Goal: Task Accomplishment & Management: Use online tool/utility

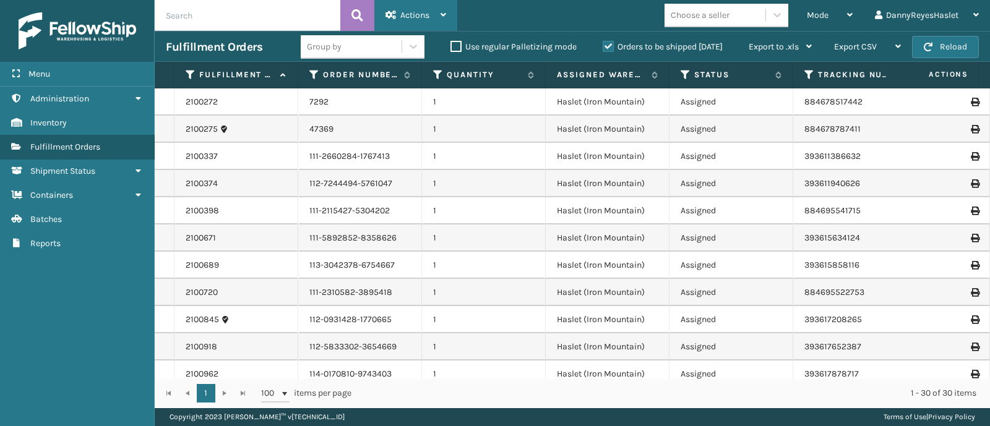
click at [442, 23] on div "Actions" at bounding box center [415, 15] width 61 height 31
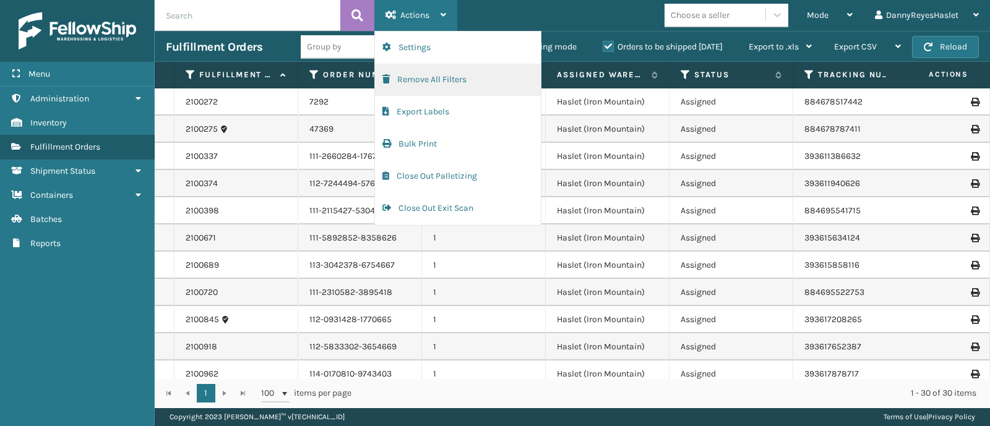
click at [458, 75] on button "Remove All Filters" at bounding box center [458, 80] width 166 height 32
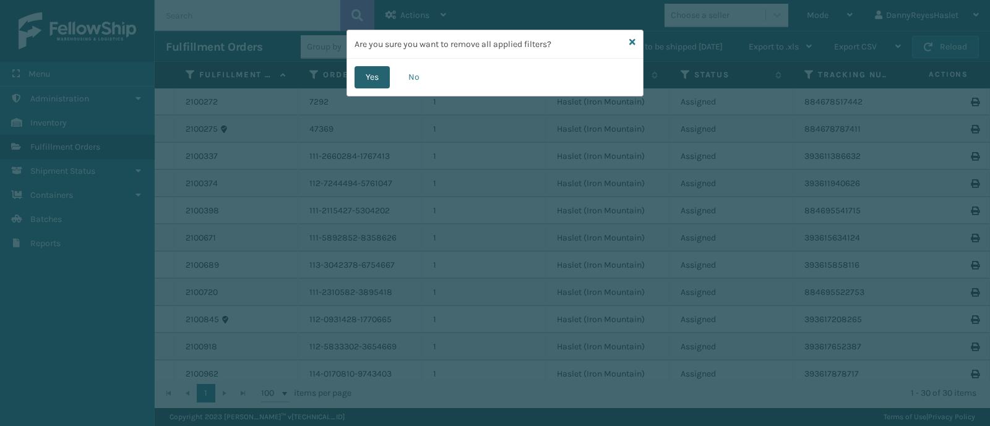
click at [371, 82] on button "Yes" at bounding box center [372, 77] width 35 height 22
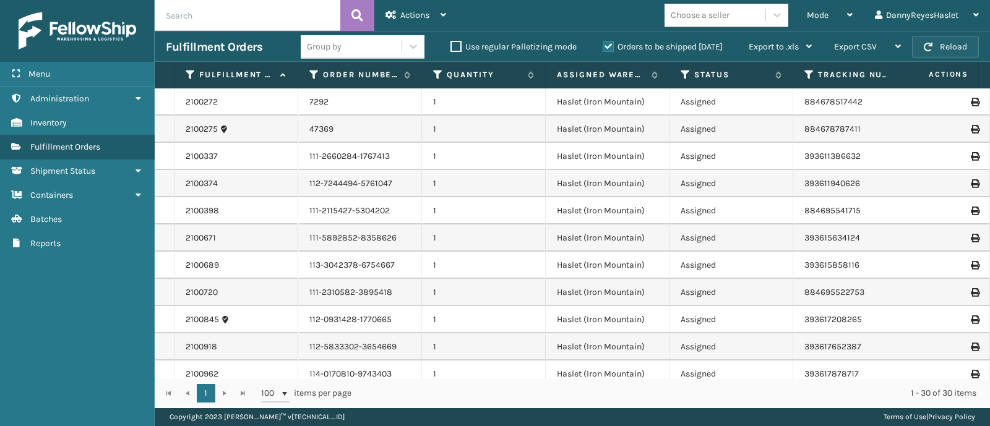
click at [956, 43] on button "Reload" at bounding box center [945, 47] width 67 height 22
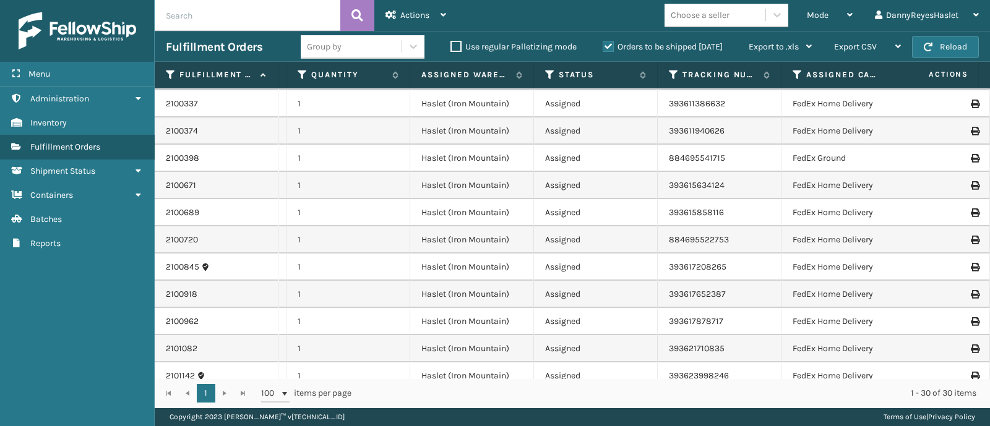
scroll to position [0, 135]
click at [845, 12] on div "Mode" at bounding box center [830, 15] width 46 height 31
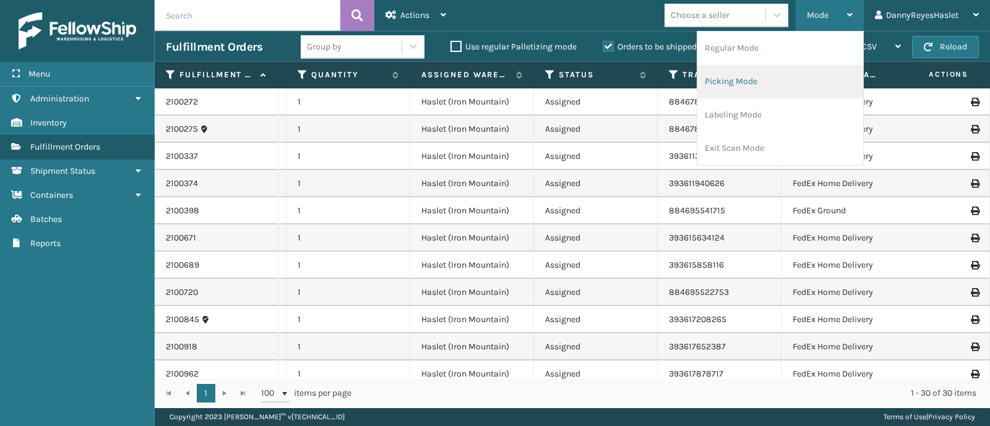
click at [777, 82] on li "Picking Mode" at bounding box center [780, 81] width 166 height 33
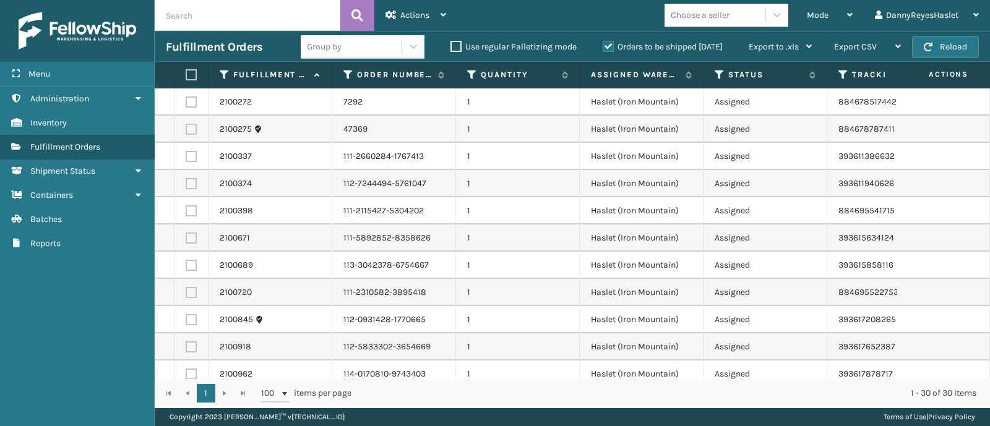
click at [191, 78] on label at bounding box center [189, 74] width 7 height 11
click at [186, 78] on input "checkbox" at bounding box center [186, 75] width 1 height 8
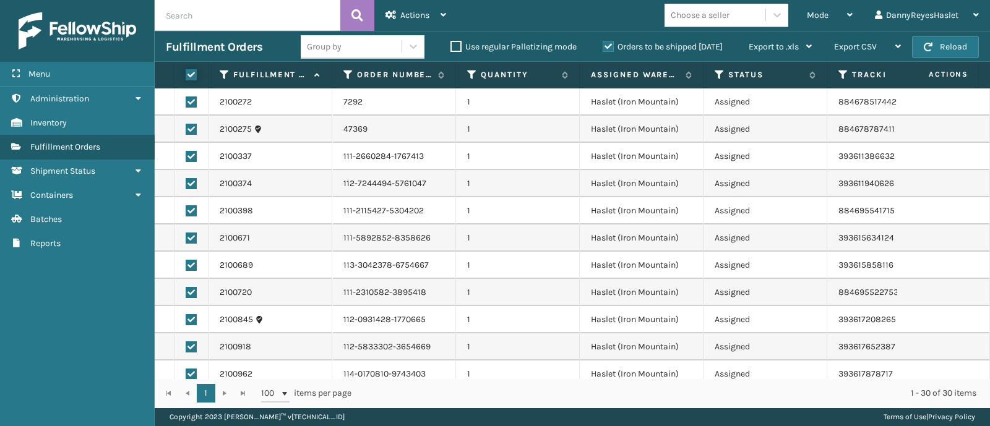
checkbox input "true"
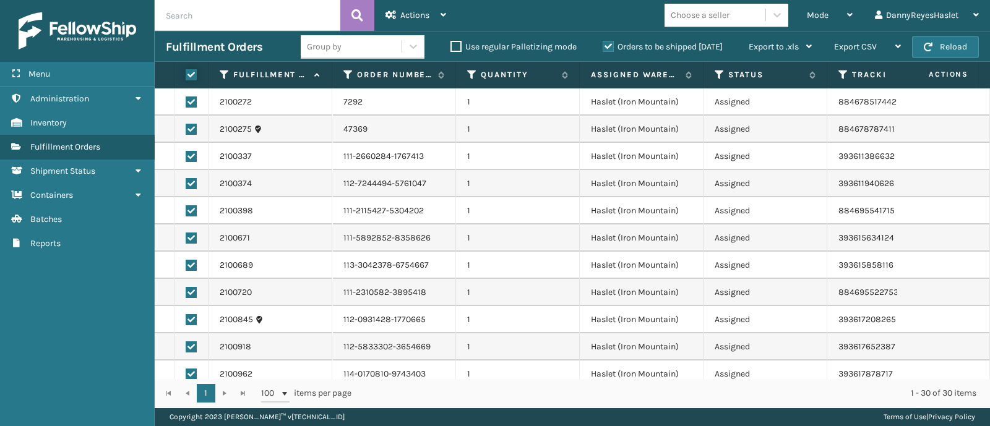
checkbox input "true"
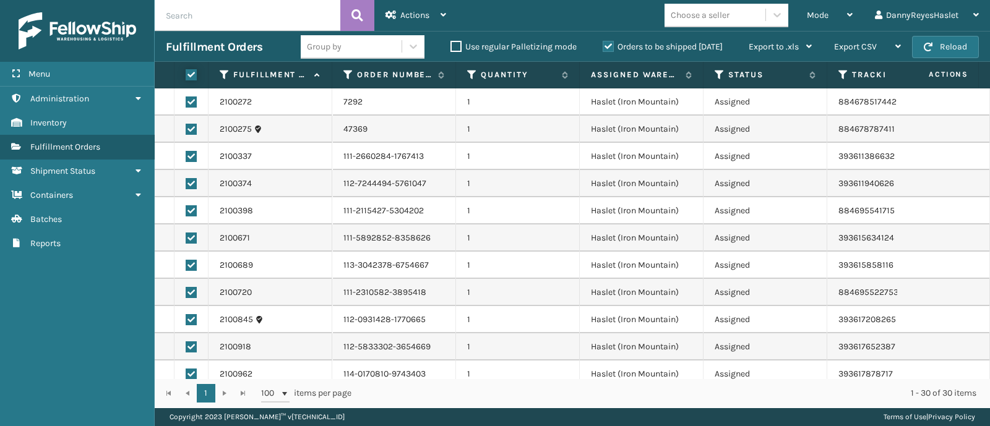
checkbox input "true"
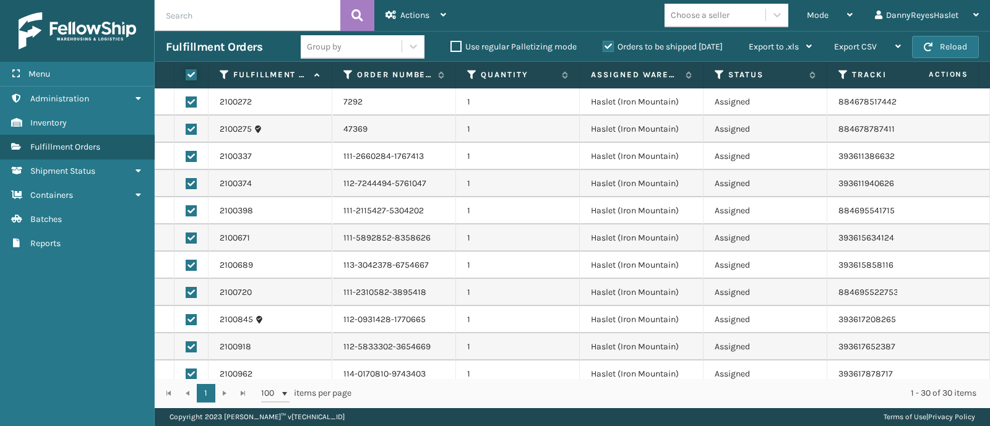
checkbox input "true"
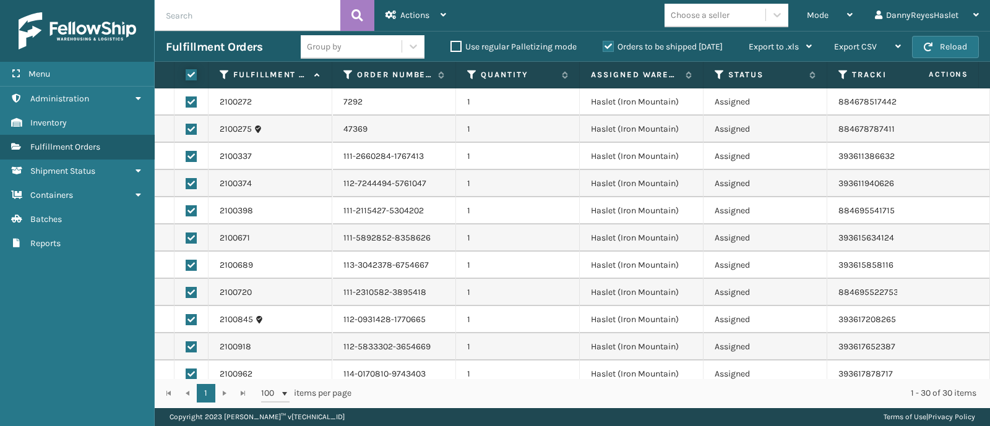
checkbox input "true"
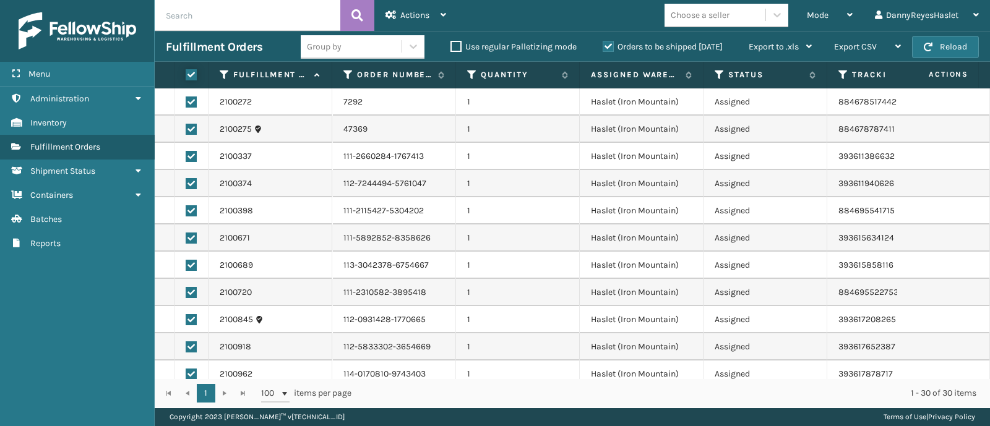
checkbox input "true"
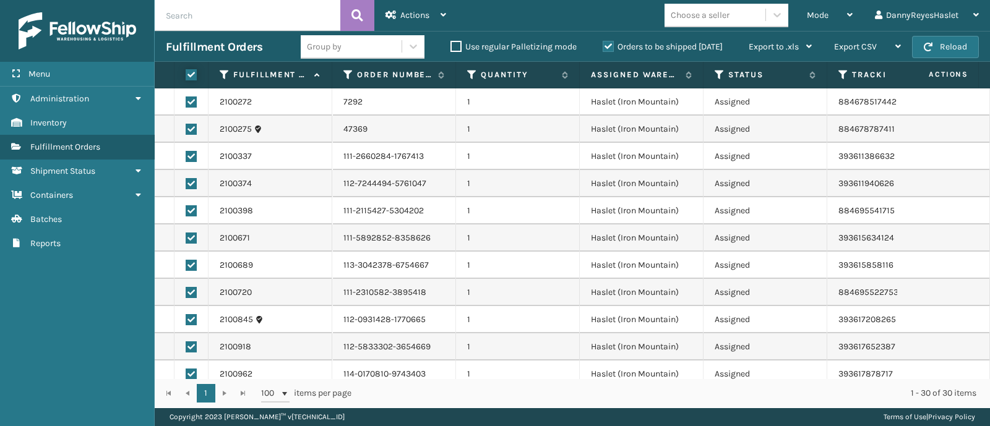
checkbox input "true"
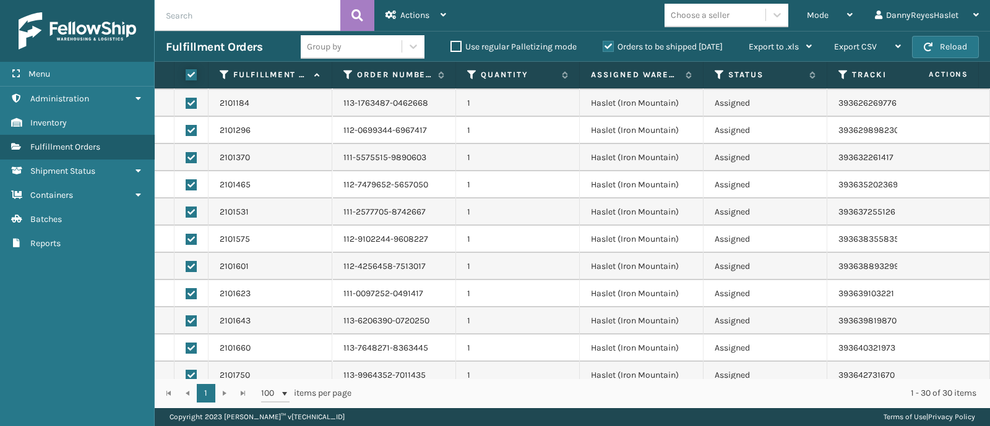
scroll to position [537, 0]
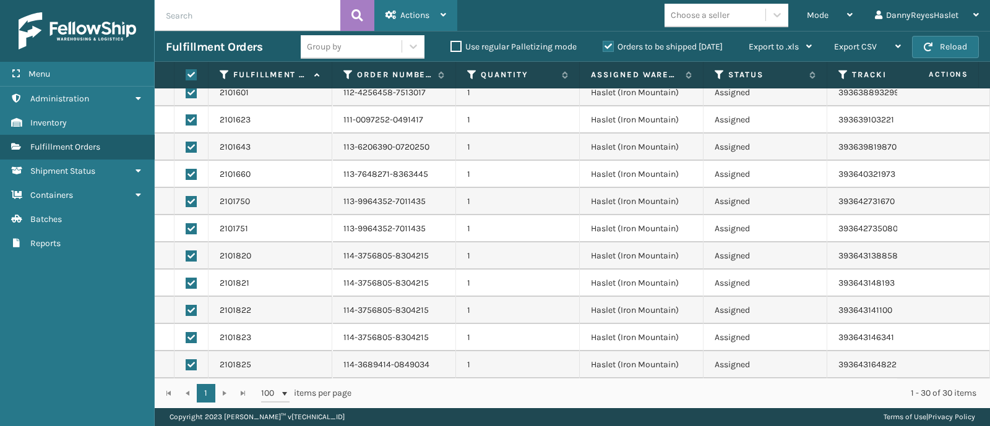
click at [418, 13] on span "Actions" at bounding box center [414, 15] width 29 height 11
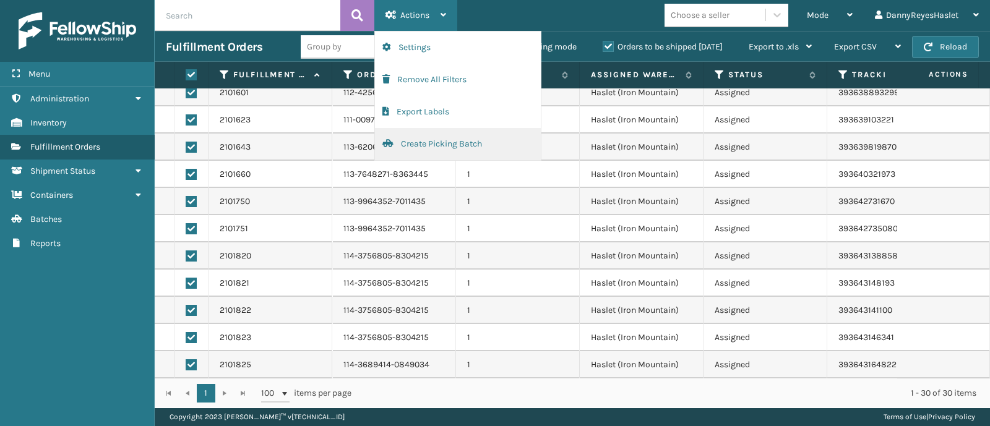
click at [439, 147] on button "Create Picking Batch" at bounding box center [458, 144] width 166 height 32
